Goal: Transaction & Acquisition: Purchase product/service

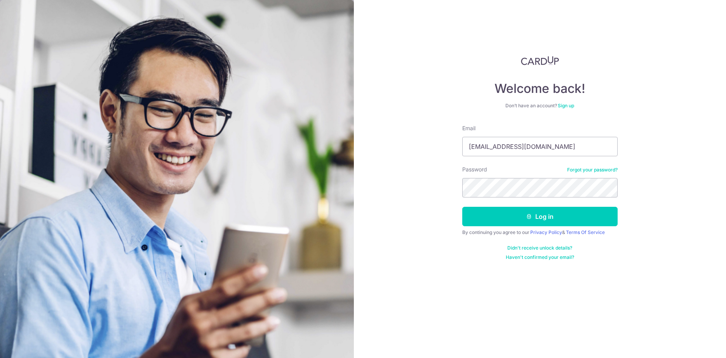
type input "[EMAIL_ADDRESS][DOMAIN_NAME]"
click at [462, 207] on button "Log in" at bounding box center [539, 216] width 155 height 19
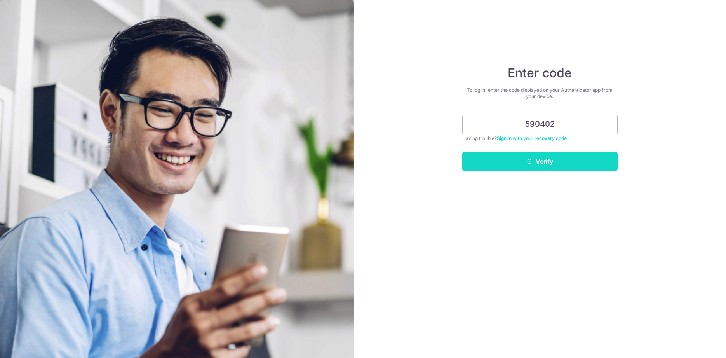
type input "590402"
drag, startPoint x: 585, startPoint y: 163, endPoint x: 587, endPoint y: 167, distance: 4.9
click at [585, 163] on button "Verify" at bounding box center [539, 161] width 155 height 19
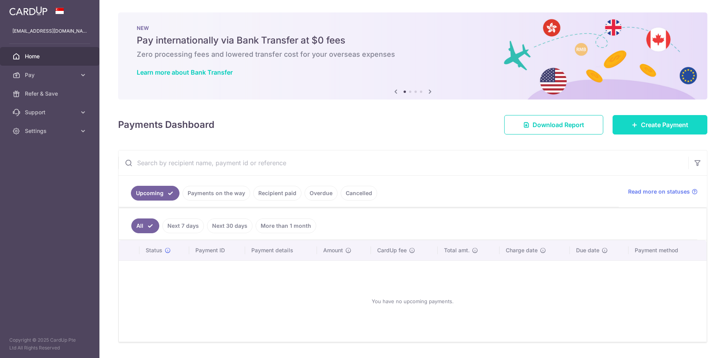
click at [651, 129] on link "Create Payment" at bounding box center [660, 124] width 95 height 19
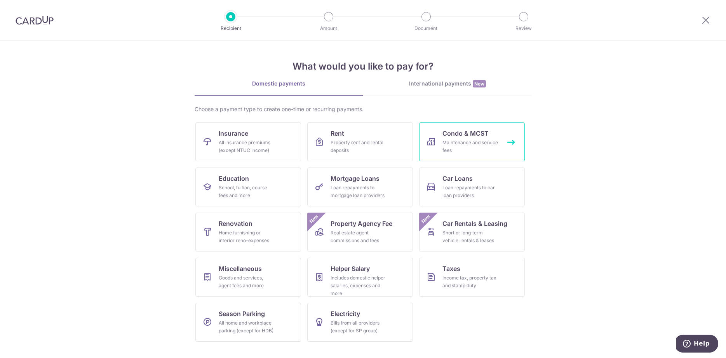
drag, startPoint x: 470, startPoint y: 138, endPoint x: 514, endPoint y: 179, distance: 59.6
click at [472, 139] on link "Condo & MCST Maintenance and service fees" at bounding box center [472, 141] width 106 height 39
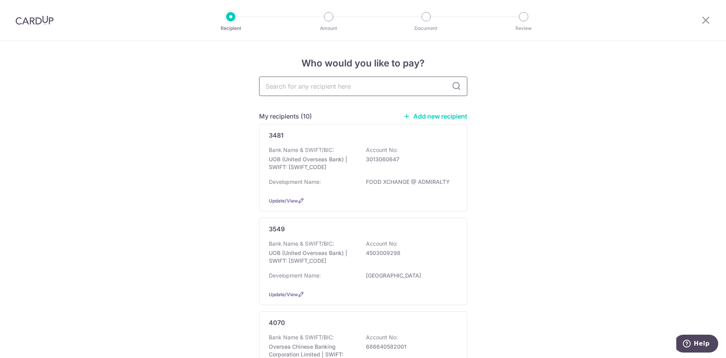
click at [326, 90] on input "text" at bounding box center [363, 86] width 208 height 19
type input "4431"
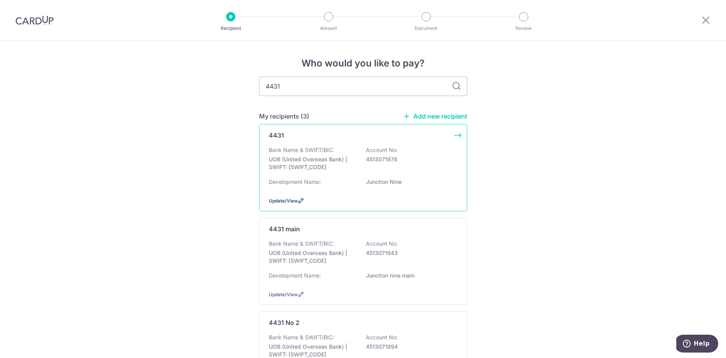
click at [285, 204] on span "Update/View" at bounding box center [283, 201] width 29 height 6
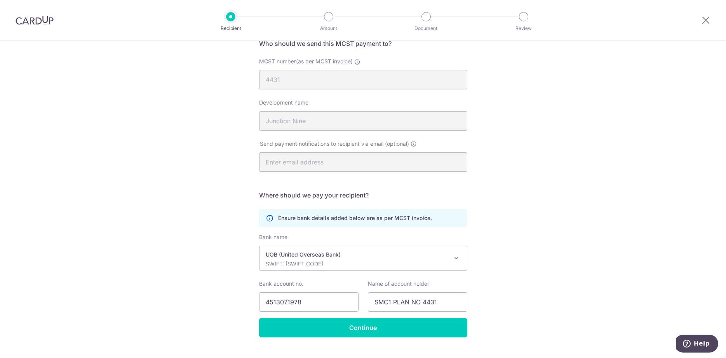
scroll to position [79, 0]
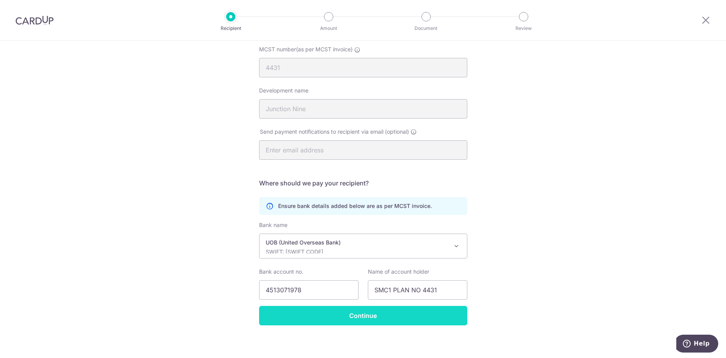
click at [424, 313] on input "Continue" at bounding box center [363, 315] width 208 height 19
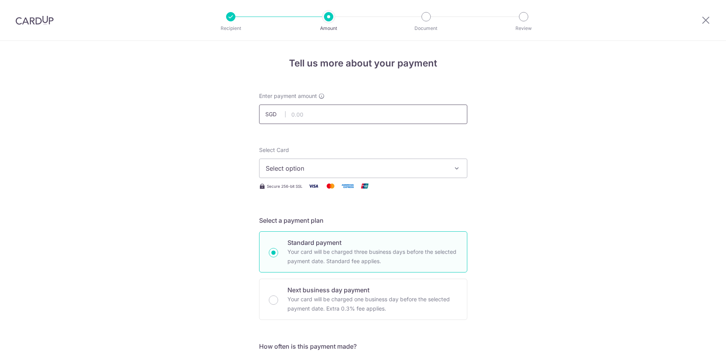
click at [345, 120] on input "text" at bounding box center [363, 113] width 208 height 19
type input "4,046.95"
click at [331, 169] on span "Select option" at bounding box center [356, 168] width 181 height 9
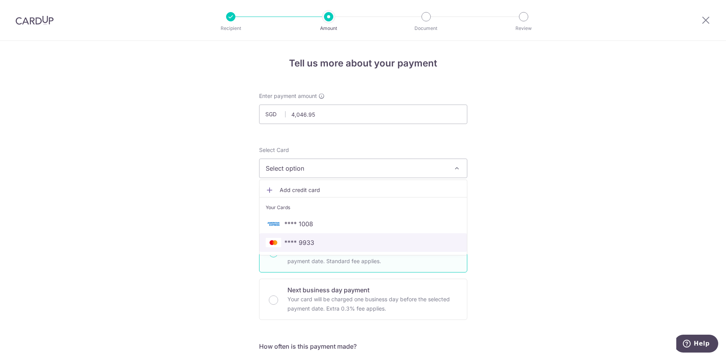
drag, startPoint x: 320, startPoint y: 237, endPoint x: 437, endPoint y: 251, distance: 117.7
click at [320, 238] on link "**** 9933" at bounding box center [363, 242] width 207 height 19
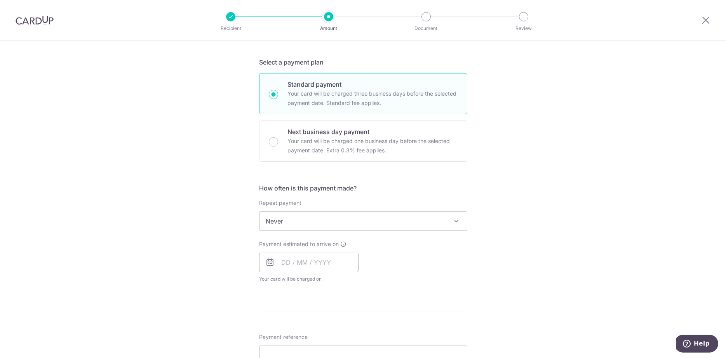
scroll to position [158, 0]
click at [271, 265] on icon at bounding box center [269, 261] width 9 height 9
click at [336, 263] on input "text" at bounding box center [308, 261] width 99 height 19
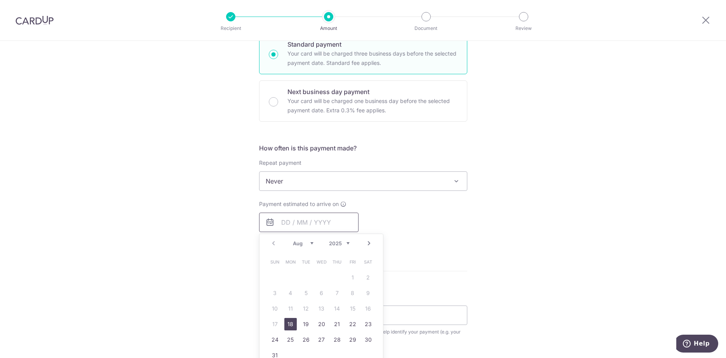
scroll to position [238, 0]
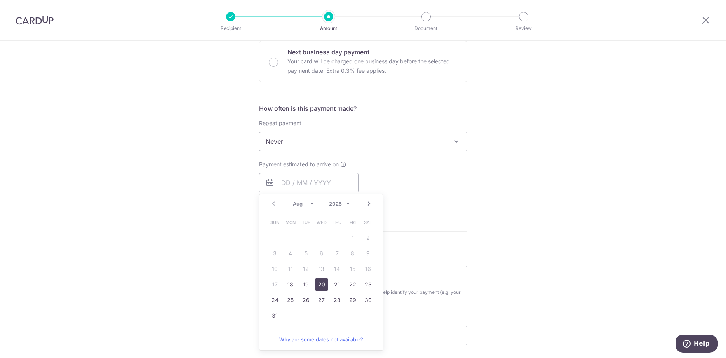
click at [320, 287] on link "20" at bounding box center [321, 284] width 12 height 12
type input "20/08/2025"
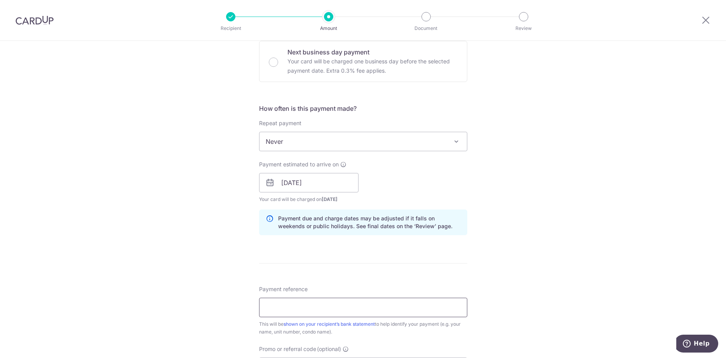
click at [376, 309] on input "Payment reference" at bounding box center [363, 307] width 208 height 19
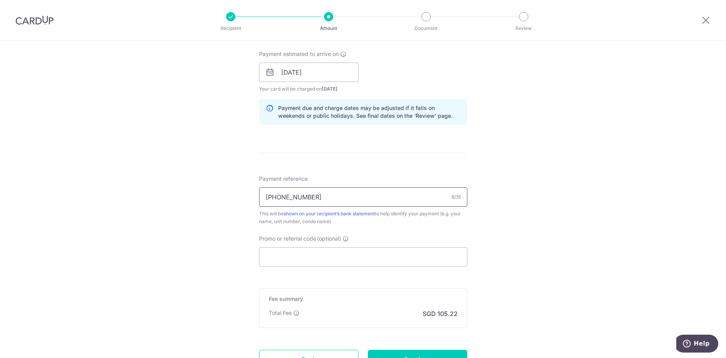
scroll to position [396, 0]
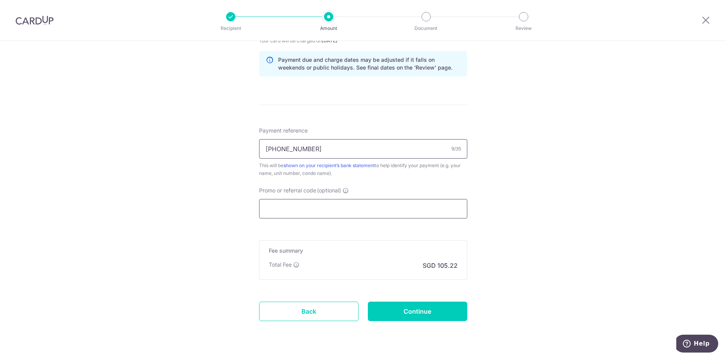
type input "018-01-02"
click at [307, 203] on input "Promo or referral code (optional)" at bounding box center [363, 208] width 208 height 19
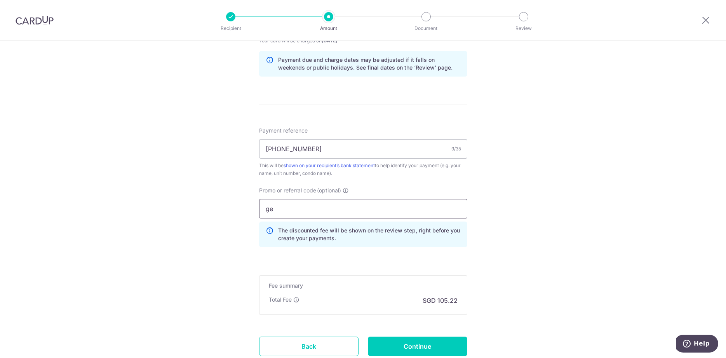
type input "g"
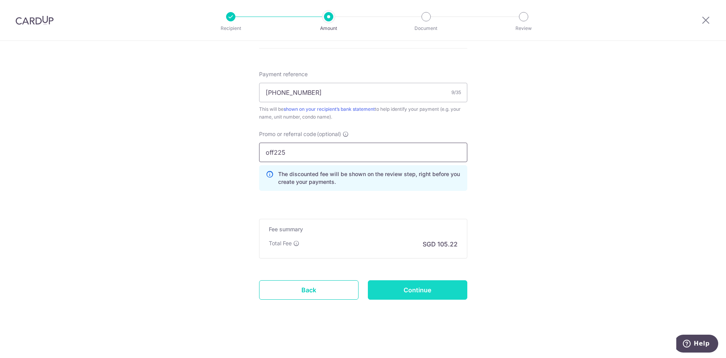
type input "off225"
drag, startPoint x: 425, startPoint y: 286, endPoint x: 620, endPoint y: 286, distance: 195.8
click at [425, 286] on input "Continue" at bounding box center [417, 289] width 99 height 19
type input "Create Schedule"
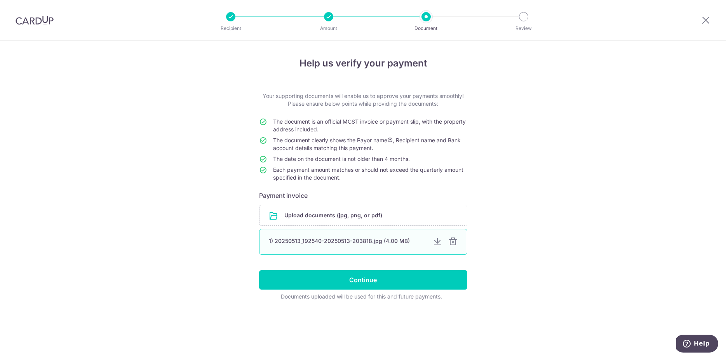
click at [451, 240] on div at bounding box center [452, 241] width 9 height 9
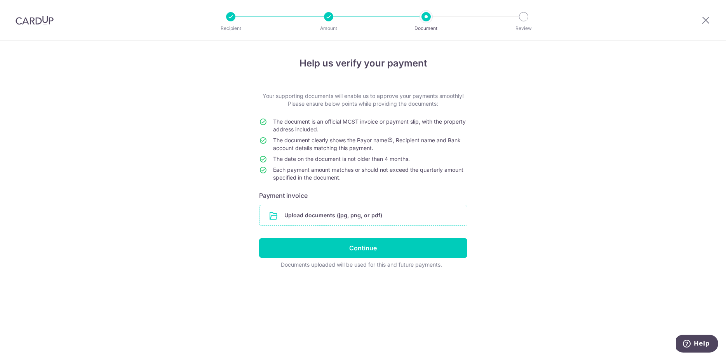
click at [421, 219] on input "file" at bounding box center [363, 215] width 207 height 20
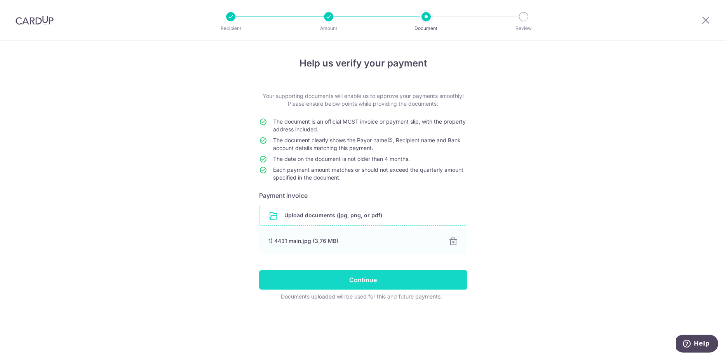
drag, startPoint x: 380, startPoint y: 280, endPoint x: 387, endPoint y: 280, distance: 7.8
click at [380, 280] on input "Continue" at bounding box center [363, 279] width 208 height 19
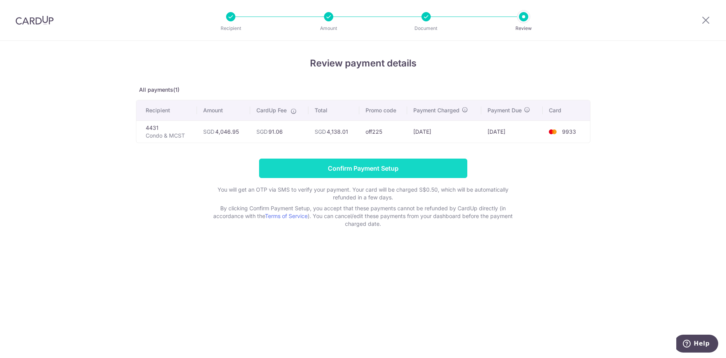
click at [401, 165] on input "Confirm Payment Setup" at bounding box center [363, 167] width 208 height 19
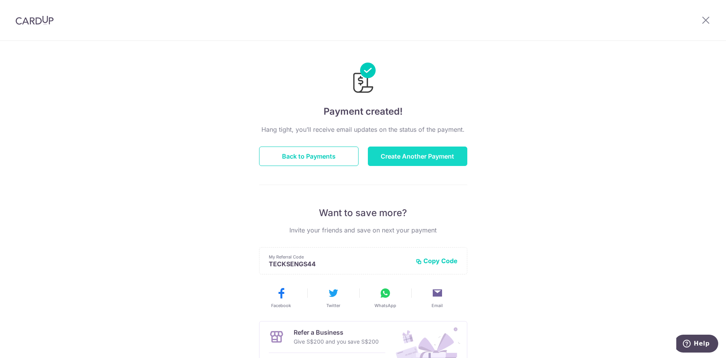
click at [433, 155] on button "Create Another Payment" at bounding box center [417, 155] width 99 height 19
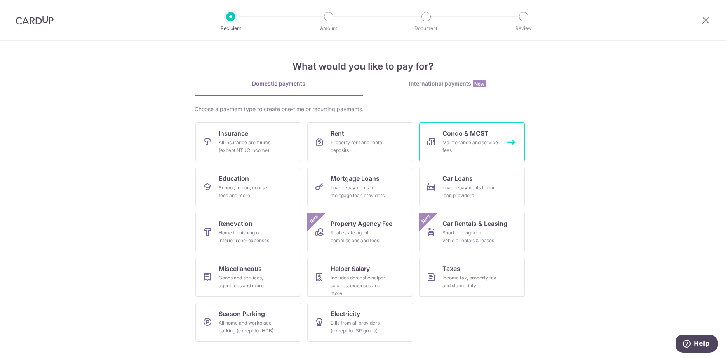
click at [469, 133] on span "Condo & MCST" at bounding box center [465, 133] width 46 height 9
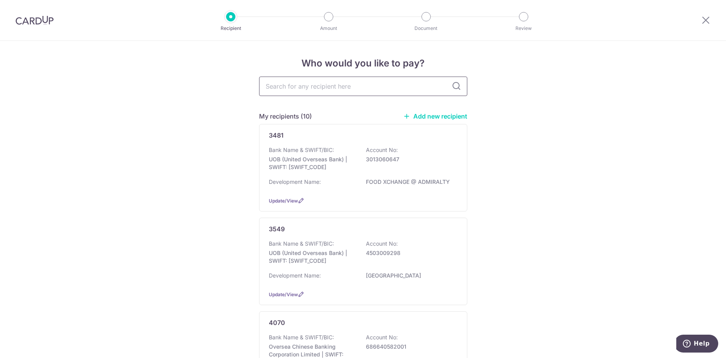
click at [393, 86] on input "text" at bounding box center [363, 86] width 208 height 19
type input "4431"
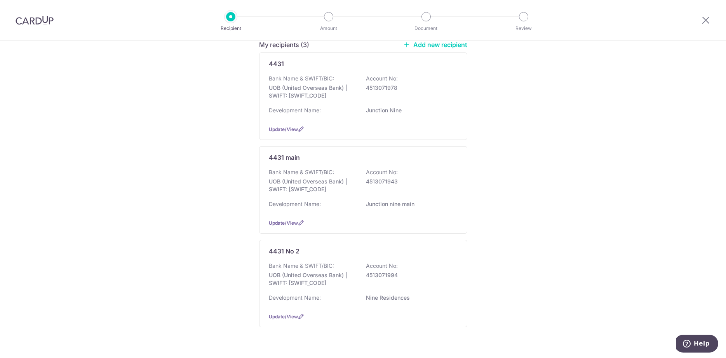
scroll to position [79, 0]
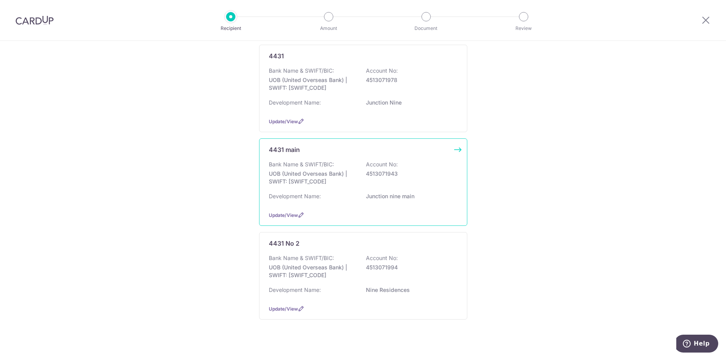
click at [292, 219] on div "Update/View" at bounding box center [363, 215] width 189 height 8
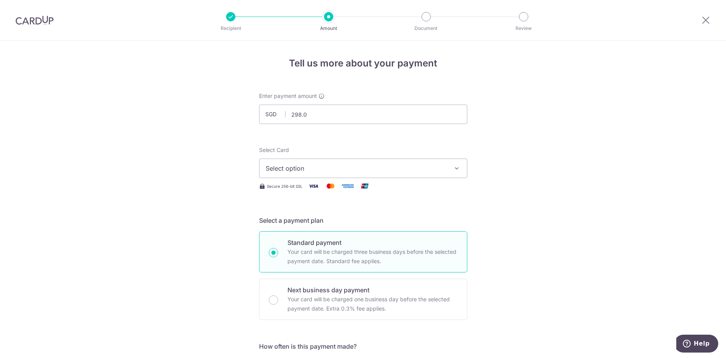
type input "298.08"
click at [309, 163] on button "Select option" at bounding box center [363, 167] width 208 height 19
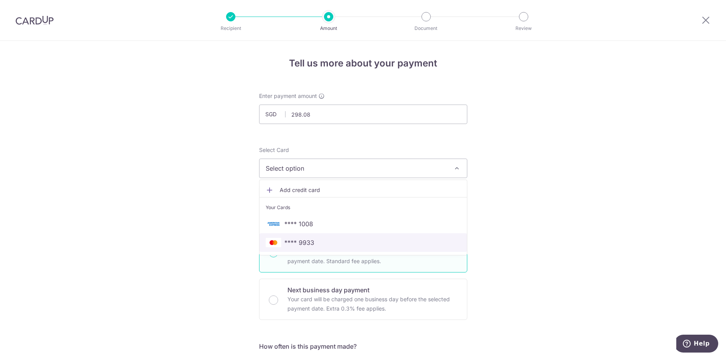
drag, startPoint x: 324, startPoint y: 239, endPoint x: 357, endPoint y: 247, distance: 33.6
click at [327, 239] on span "**** 9933" at bounding box center [363, 242] width 195 height 9
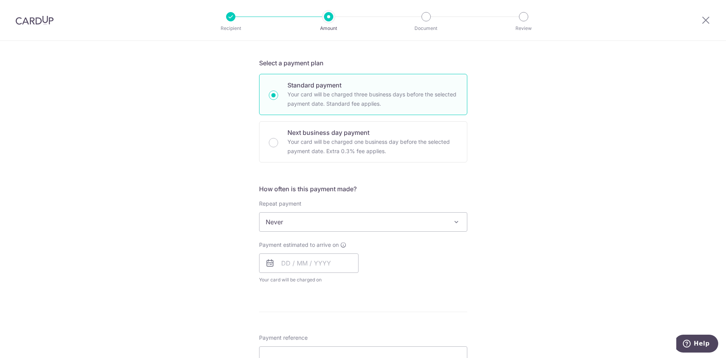
scroll to position [238, 0]
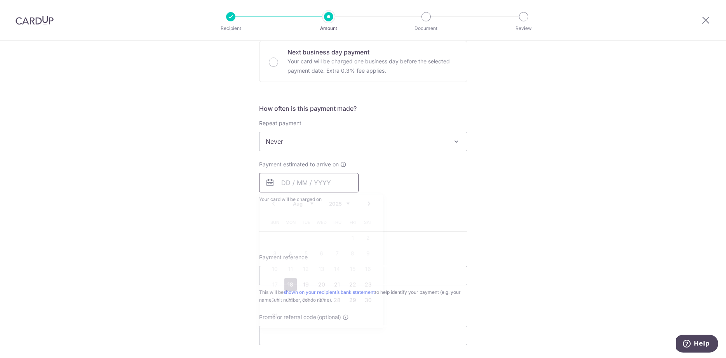
click at [311, 183] on input "text" at bounding box center [308, 182] width 99 height 19
click at [317, 289] on link "20" at bounding box center [321, 284] width 12 height 12
type input "[DATE]"
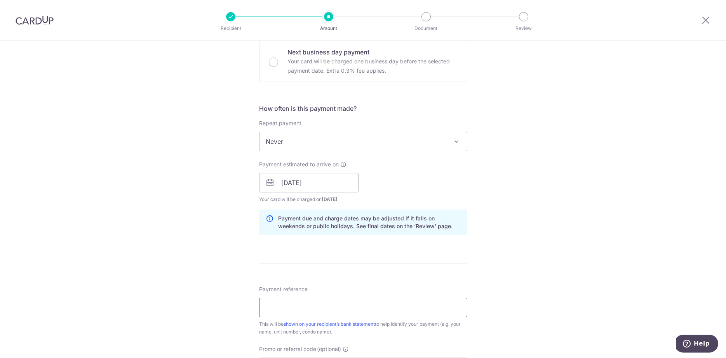
click at [359, 308] on input "Payment reference" at bounding box center [363, 307] width 208 height 19
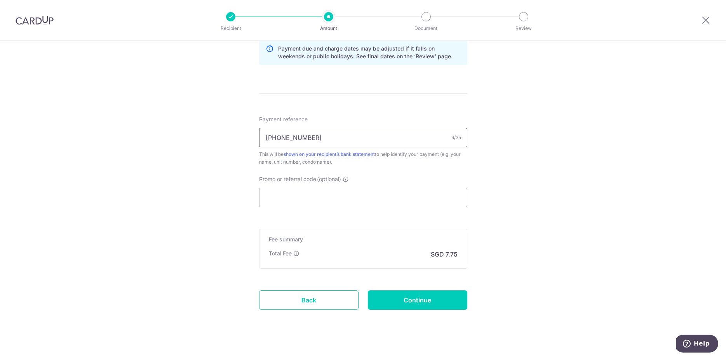
scroll to position [418, 0]
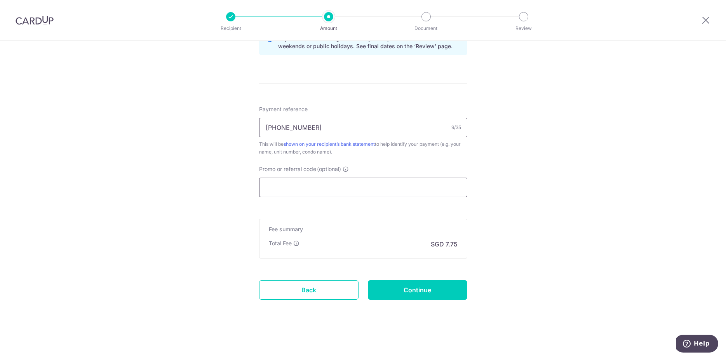
type input "014-09-12"
click at [320, 193] on input "Promo or referral code (optional)" at bounding box center [363, 187] width 208 height 19
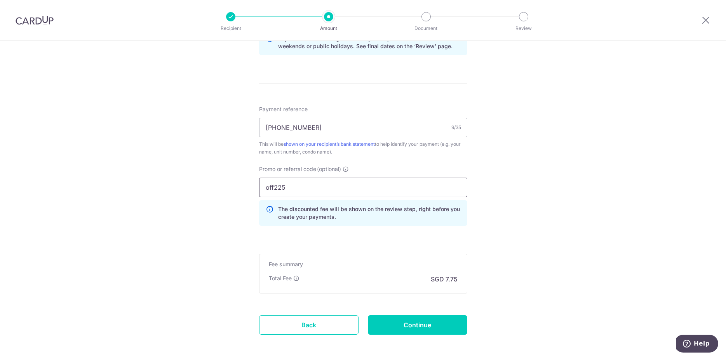
type input "off225"
click at [545, 226] on div "Tell us more about your payment Enter payment amount SGD 298.08 298.08 Select C…" at bounding box center [363, 8] width 726 height 770
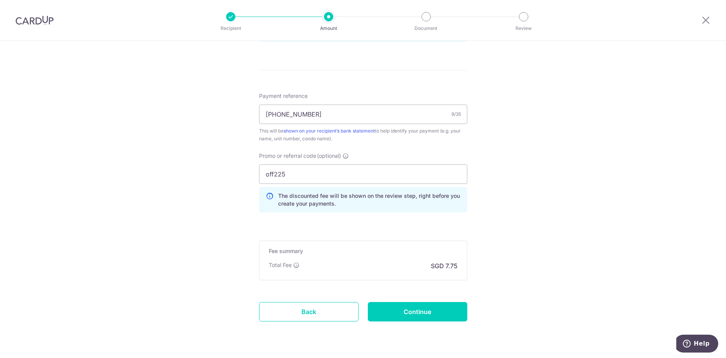
scroll to position [453, 0]
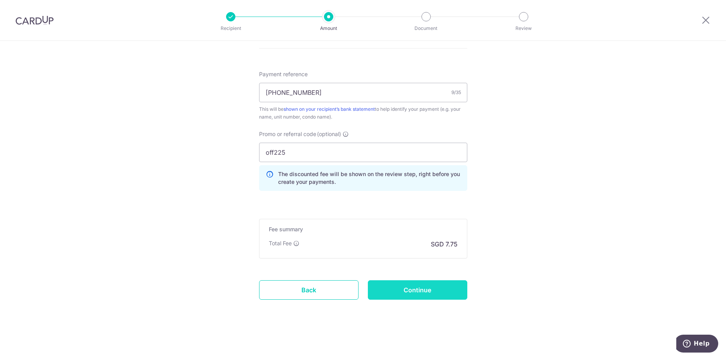
click at [451, 294] on input "Continue" at bounding box center [417, 289] width 99 height 19
type input "Create Schedule"
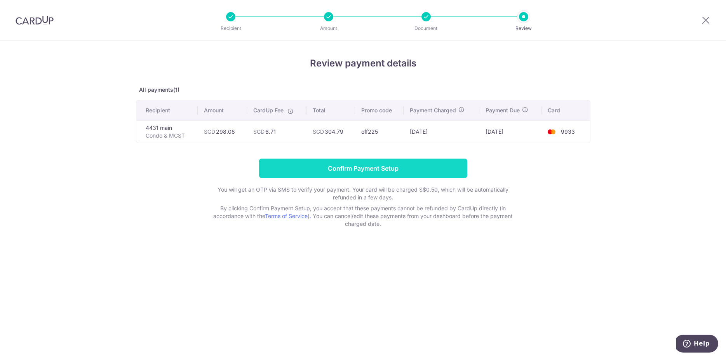
drag, startPoint x: 428, startPoint y: 171, endPoint x: 457, endPoint y: 199, distance: 40.4
click at [428, 171] on input "Confirm Payment Setup" at bounding box center [363, 167] width 208 height 19
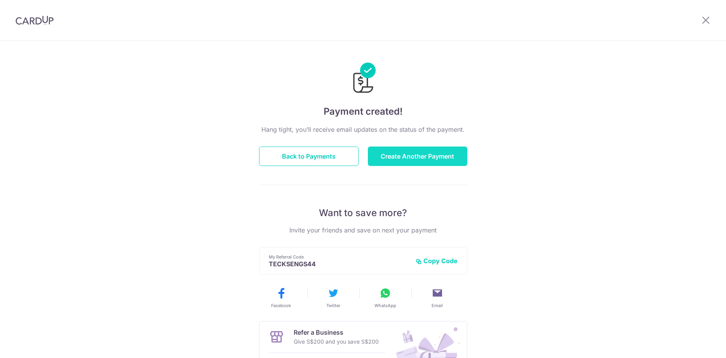
click at [430, 150] on button "Create Another Payment" at bounding box center [417, 155] width 99 height 19
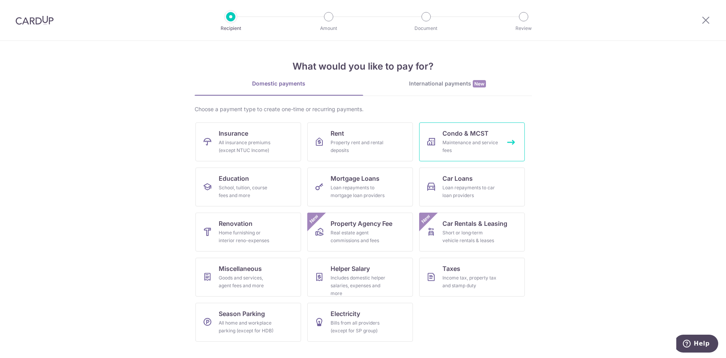
click at [482, 139] on div "Maintenance and service fees" at bounding box center [470, 147] width 56 height 16
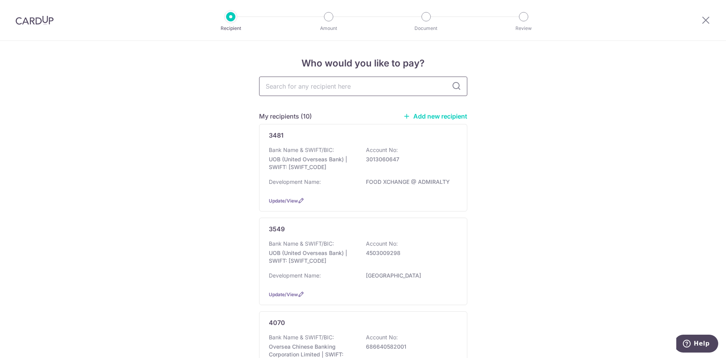
click at [346, 86] on input "text" at bounding box center [363, 86] width 208 height 19
type input "4431"
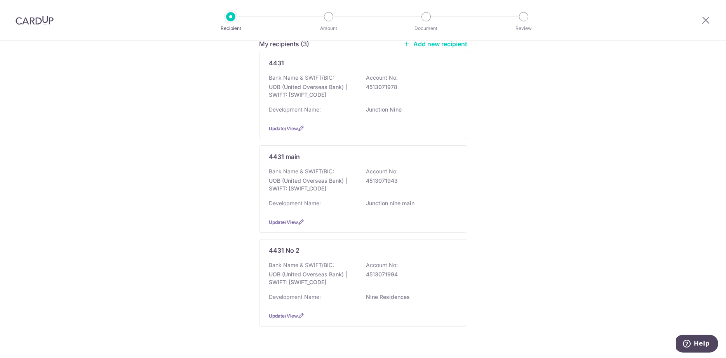
scroll to position [71, 0]
click at [287, 226] on span "Update/View" at bounding box center [283, 223] width 29 height 6
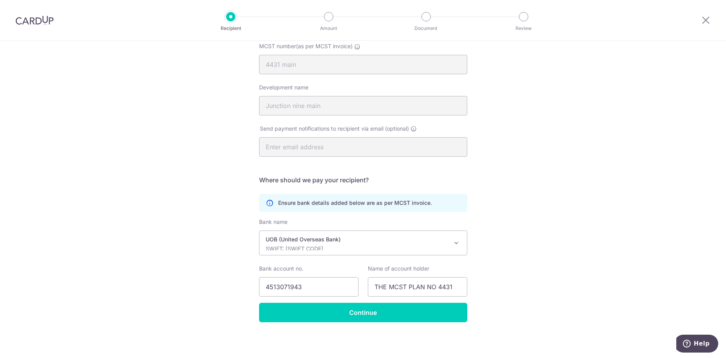
scroll to position [83, 0]
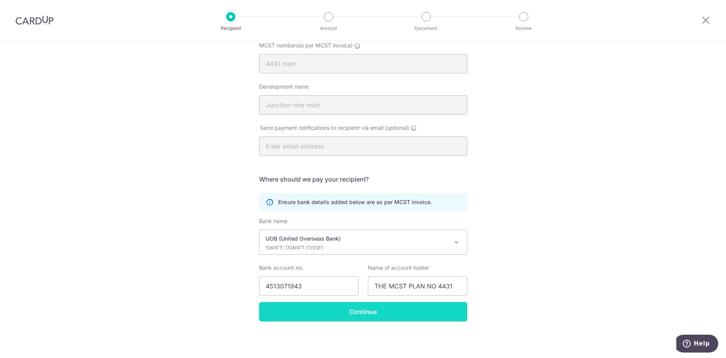
click at [449, 311] on input "Continue" at bounding box center [363, 311] width 208 height 19
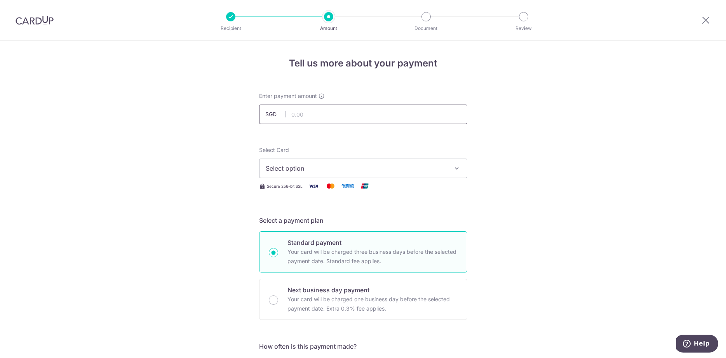
click at [338, 111] on input "text" at bounding box center [363, 113] width 208 height 19
type input "574.08"
click at [341, 171] on span "Select option" at bounding box center [356, 168] width 181 height 9
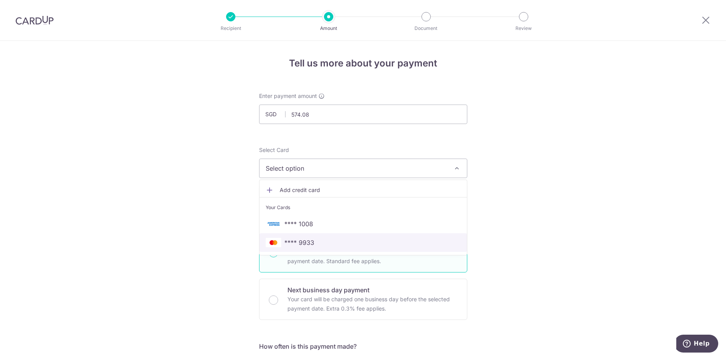
click at [323, 244] on span "**** 9933" at bounding box center [363, 242] width 195 height 9
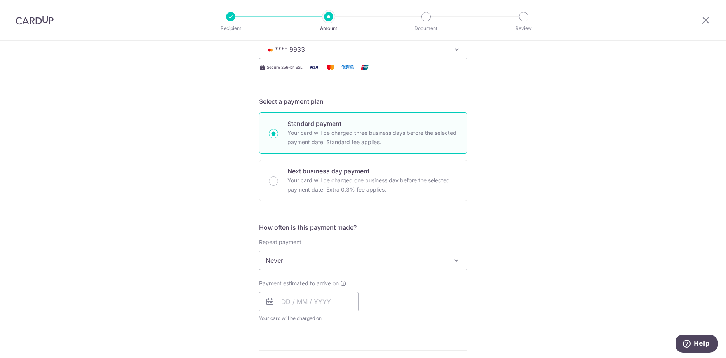
scroll to position [158, 0]
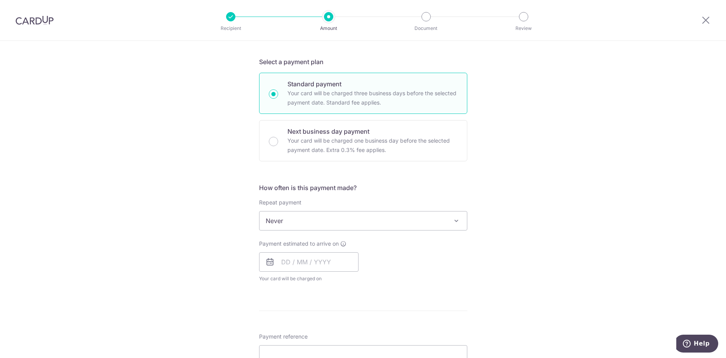
click at [268, 260] on icon at bounding box center [269, 261] width 9 height 9
click at [295, 261] on input "text" at bounding box center [308, 261] width 99 height 19
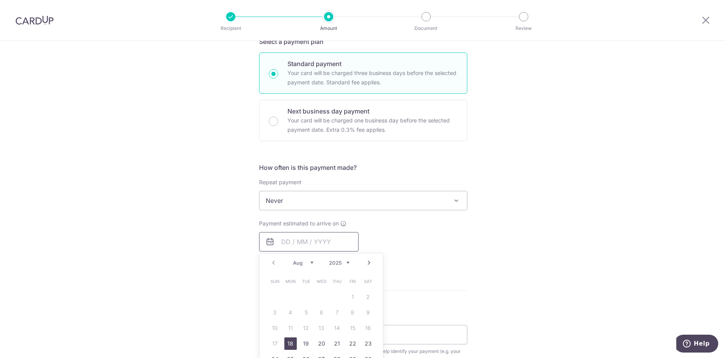
scroll to position [238, 0]
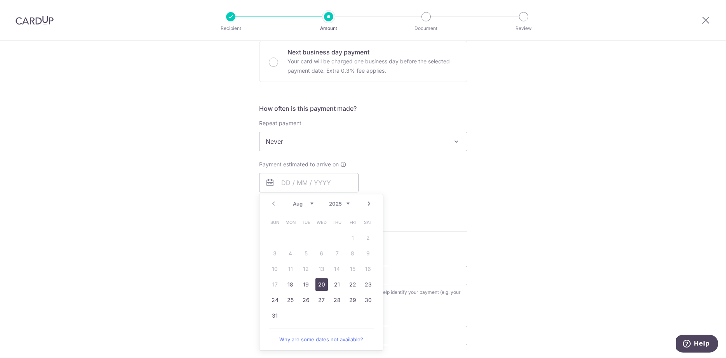
click at [320, 287] on link "20" at bounding box center [321, 284] width 12 height 12
type input "[DATE]"
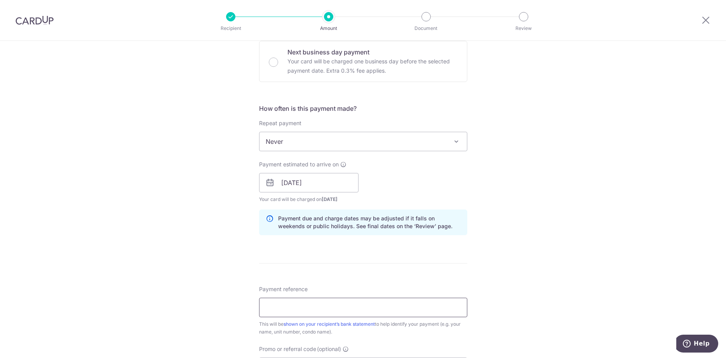
click at [371, 301] on input "Payment reference" at bounding box center [363, 307] width 208 height 19
type input "[PHONE_NUMBER]"
click at [554, 297] on div "Tell us more about your payment Enter payment amount SGD 574.08 574.08 Select C…" at bounding box center [363, 170] width 726 height 735
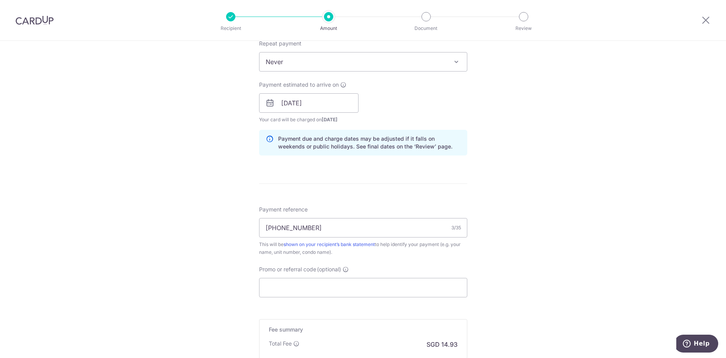
scroll to position [357, 0]
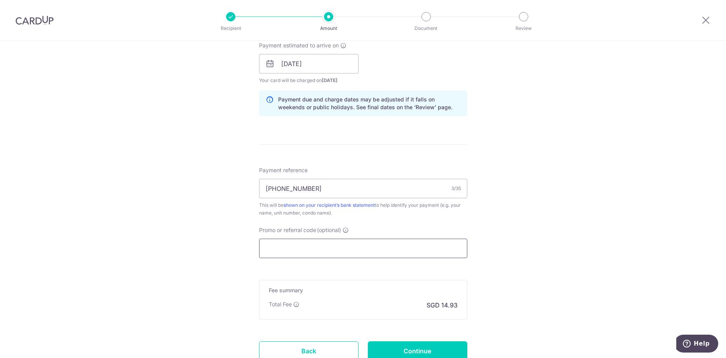
click at [294, 251] on input "Promo or referral code (optional)" at bounding box center [363, 248] width 208 height 19
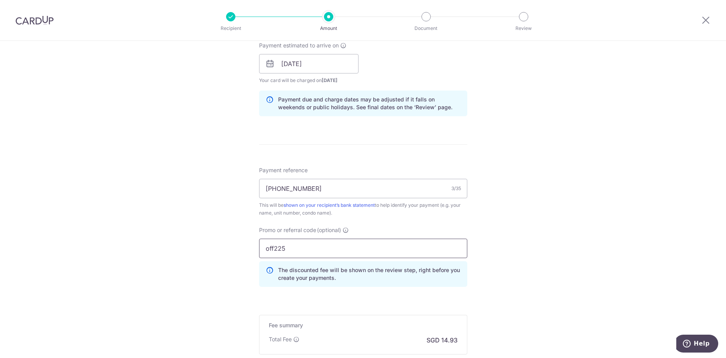
type input "off225"
click at [680, 247] on div "Tell us more about your payment Enter payment amount SGD 574.08 574.08 Select C…" at bounding box center [363, 69] width 726 height 770
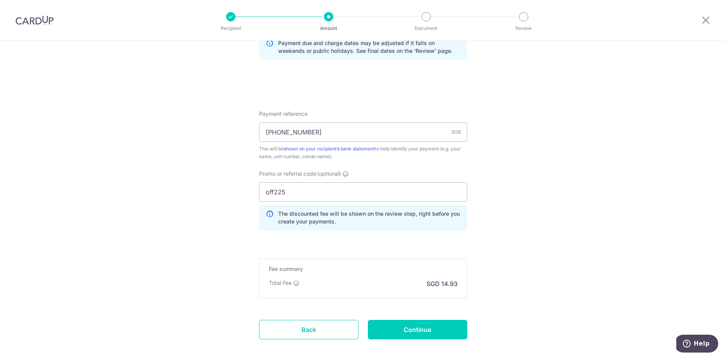
scroll to position [453, 0]
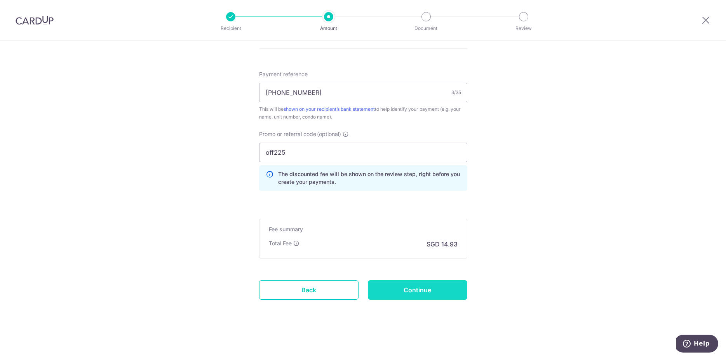
click at [444, 284] on input "Continue" at bounding box center [417, 289] width 99 height 19
type input "Create Schedule"
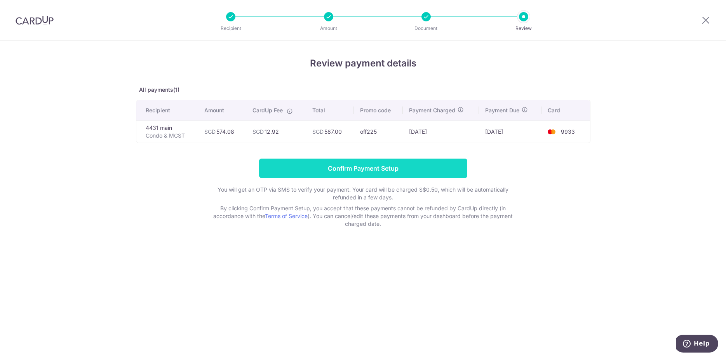
click at [412, 165] on input "Confirm Payment Setup" at bounding box center [363, 167] width 208 height 19
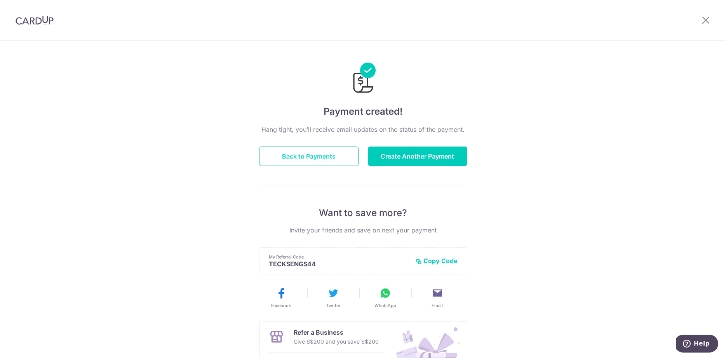
click at [349, 161] on button "Back to Payments" at bounding box center [308, 155] width 99 height 19
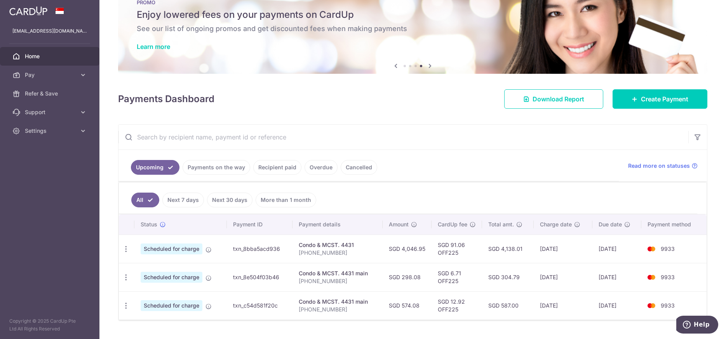
scroll to position [16, 0]
